Goal: Navigation & Orientation: Go to known website

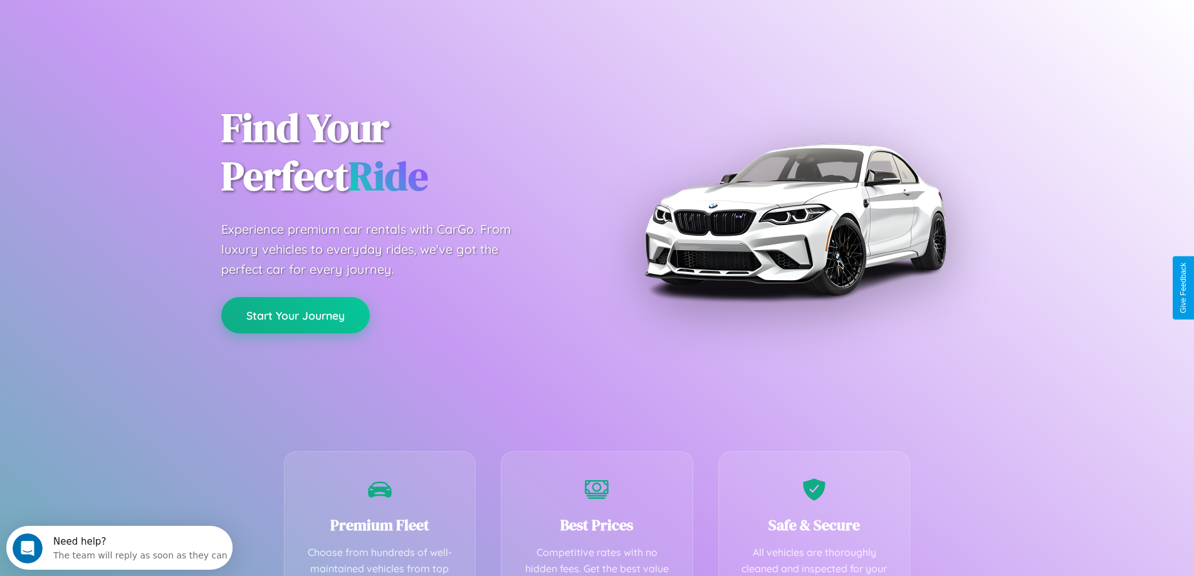
click at [295, 315] on button "Start Your Journey" at bounding box center [295, 315] width 148 height 36
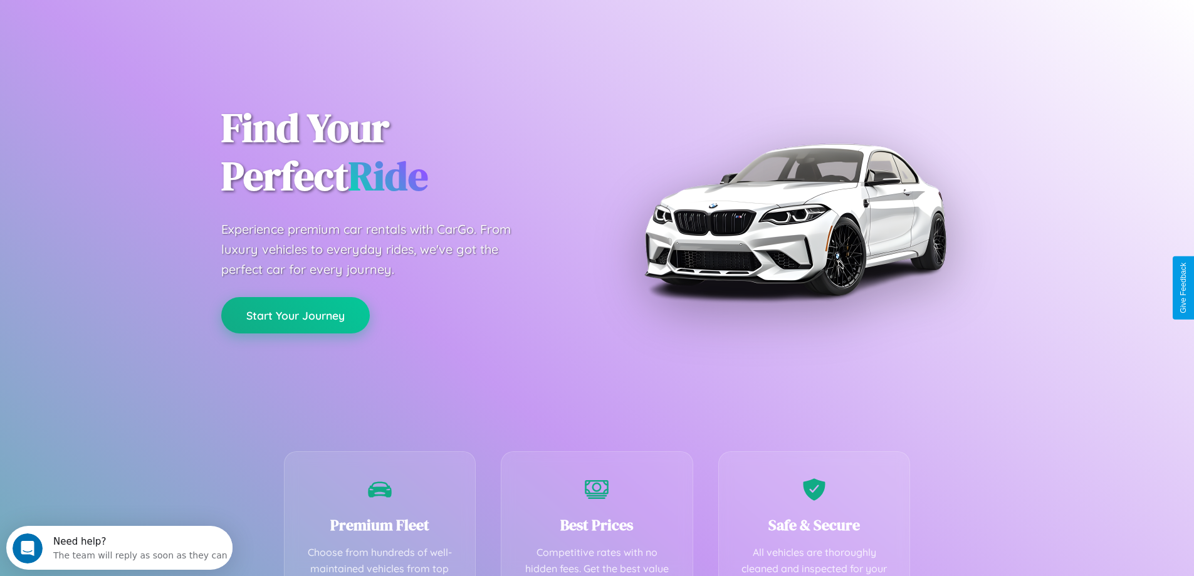
click at [295, 315] on button "Start Your Journey" at bounding box center [295, 315] width 148 height 36
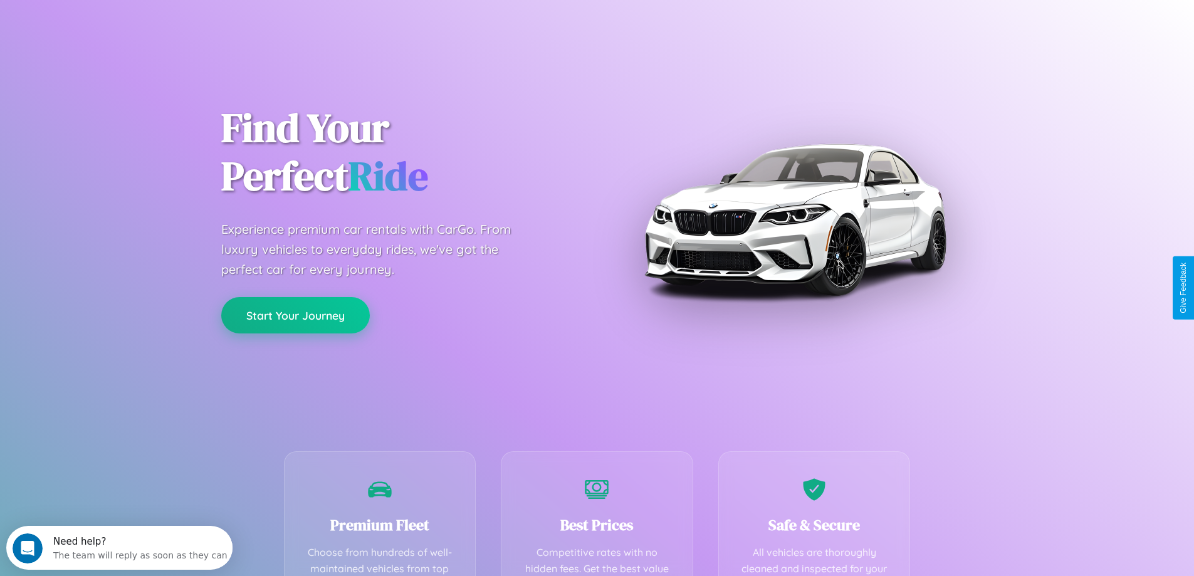
click at [295, 315] on button "Start Your Journey" at bounding box center [295, 315] width 148 height 36
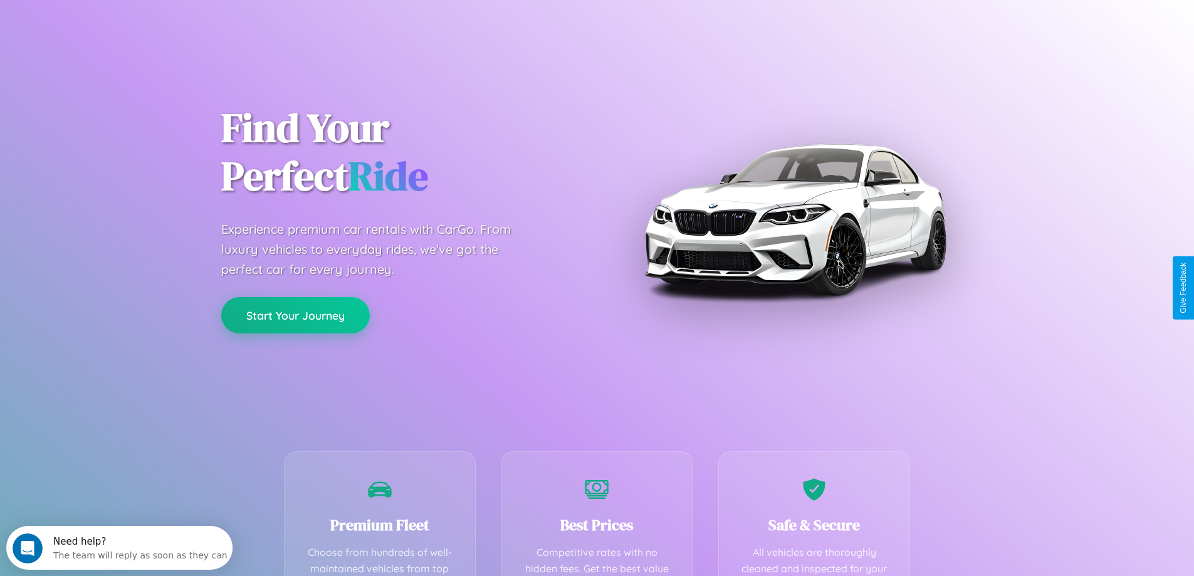
click at [295, 315] on button "Start Your Journey" at bounding box center [295, 315] width 148 height 36
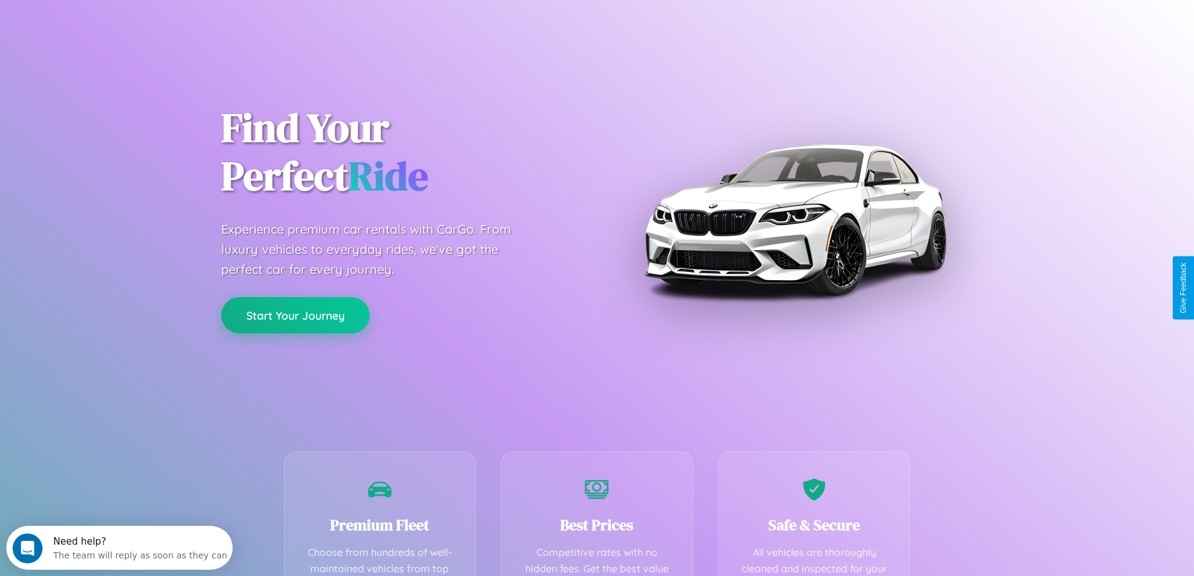
click at [295, 315] on button "Start Your Journey" at bounding box center [295, 315] width 148 height 36
